Goal: Task Accomplishment & Management: Manage account settings

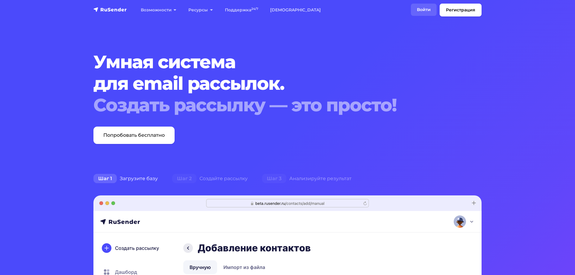
click at [423, 8] on link "Войти" at bounding box center [424, 10] width 26 height 12
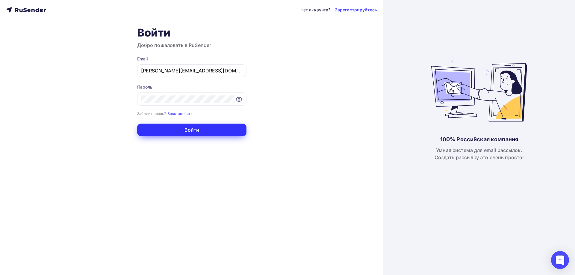
click at [190, 130] on button "Войти" at bounding box center [191, 130] width 109 height 13
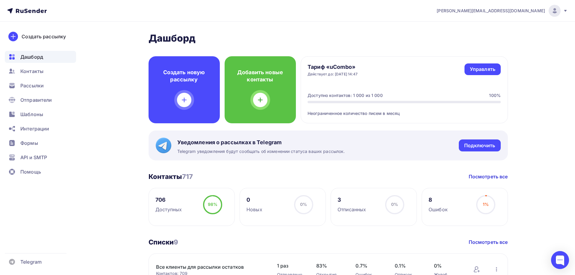
click at [567, 12] on icon at bounding box center [565, 10] width 5 height 5
click at [487, 26] on span "Аккаунт" at bounding box center [488, 26] width 20 height 7
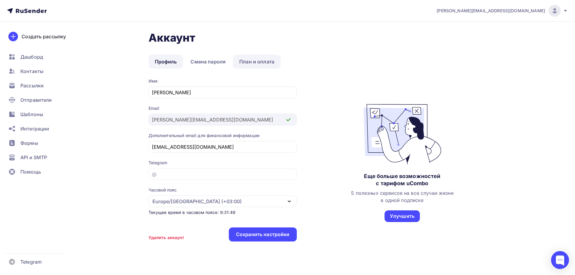
click at [262, 63] on link "План и оплата" at bounding box center [257, 62] width 48 height 14
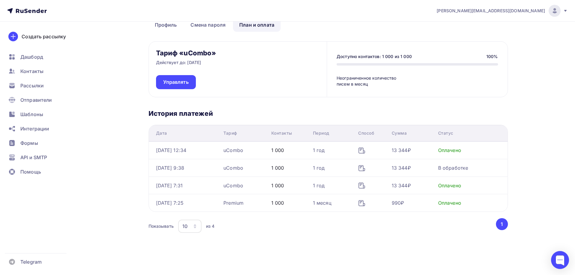
scroll to position [41, 0]
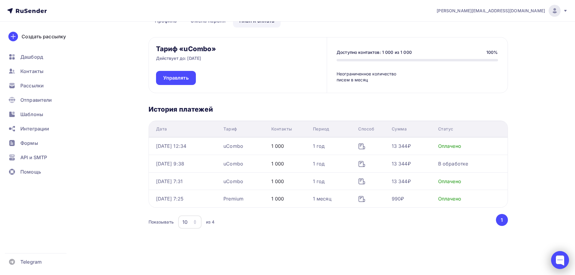
click at [560, 259] on div at bounding box center [560, 260] width 18 height 18
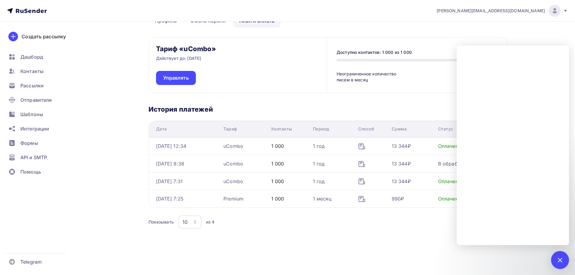
click at [277, 97] on div "Тариф «uCombo» Действует до: [DATE] Управлять Доступно контактов: 1 000 из 1 00…" at bounding box center [329, 136] width 360 height 198
click at [562, 257] on div at bounding box center [560, 260] width 18 height 18
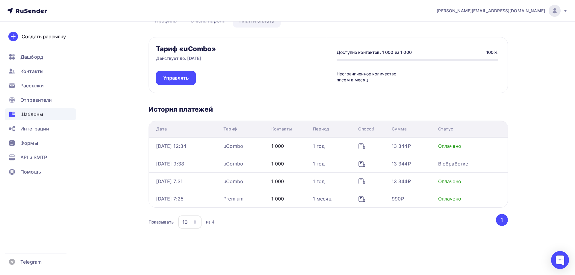
click at [22, 114] on span "Шаблоны" at bounding box center [31, 114] width 23 height 7
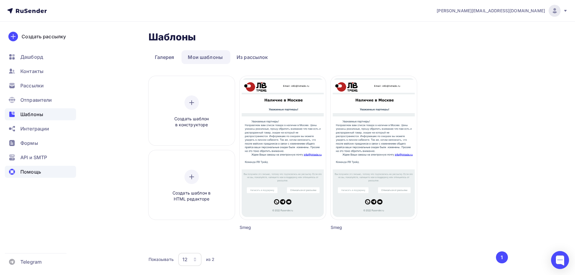
click at [33, 171] on span "Помощь" at bounding box center [30, 171] width 21 height 7
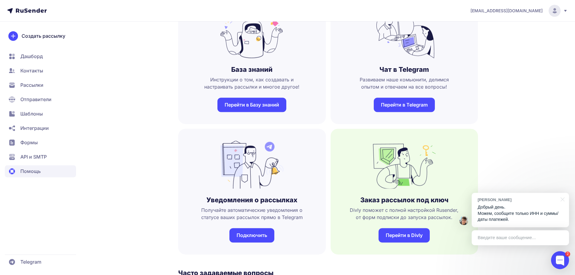
scroll to position [61, 0]
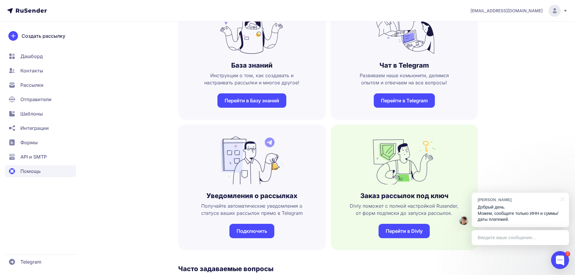
click at [507, 214] on p "Добрый день. Можем, сообщите только ИНН и суммы/даты платежей." at bounding box center [520, 213] width 85 height 19
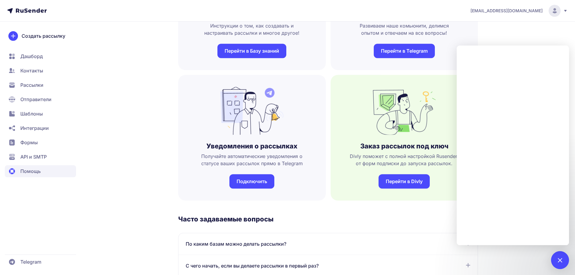
scroll to position [122, 0]
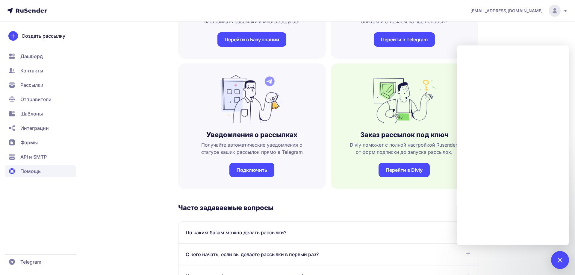
click at [501, 34] on div "Помощь База знаний Инструкции о том, как создавать и настраивать рассылки и мно…" at bounding box center [288, 265] width 432 height 713
